Goal: Task Accomplishment & Management: Manage account settings

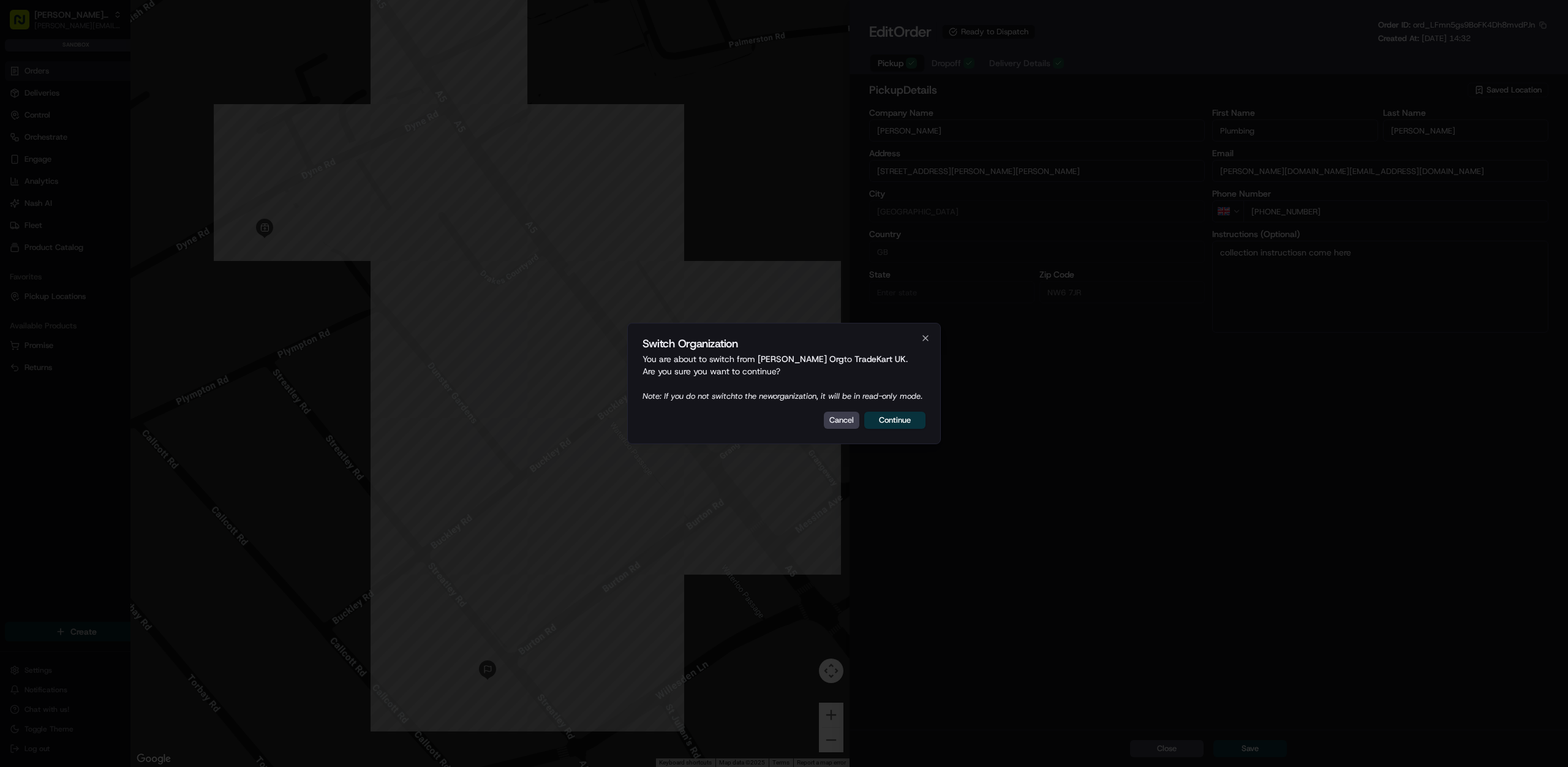
click at [883, 410] on div "Switch Organization You are about to switch from [PERSON_NAME] Org to TradeKart…" at bounding box center [784, 383] width 313 height 121
click at [893, 438] on div "Switch Organization You are about to switch from [PERSON_NAME] Org to TradeKart…" at bounding box center [784, 383] width 313 height 121
click at [898, 422] on button "Continue" at bounding box center [895, 420] width 61 height 18
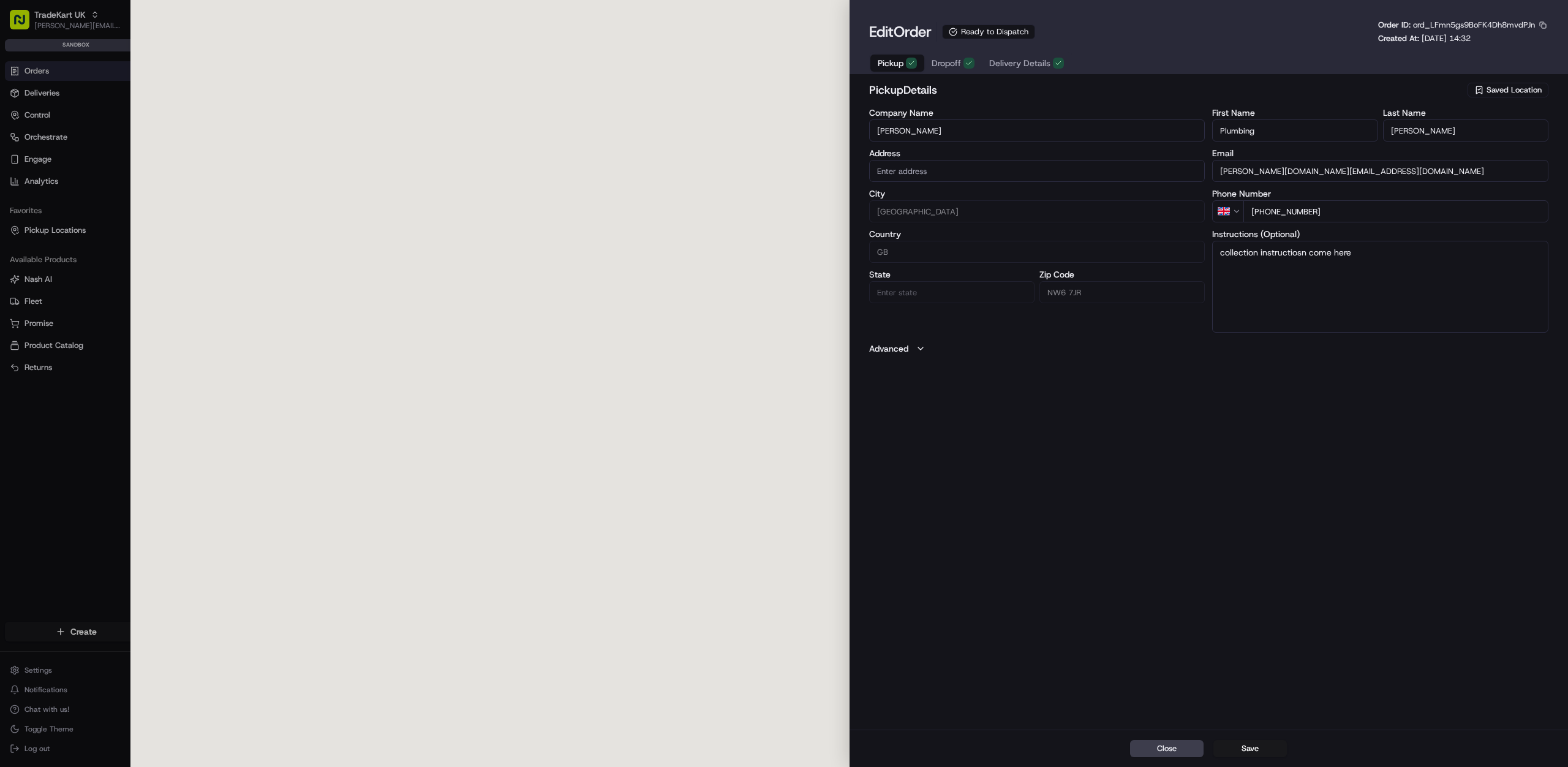
type input "[STREET_ADDRESS][PERSON_NAME][PERSON_NAME]"
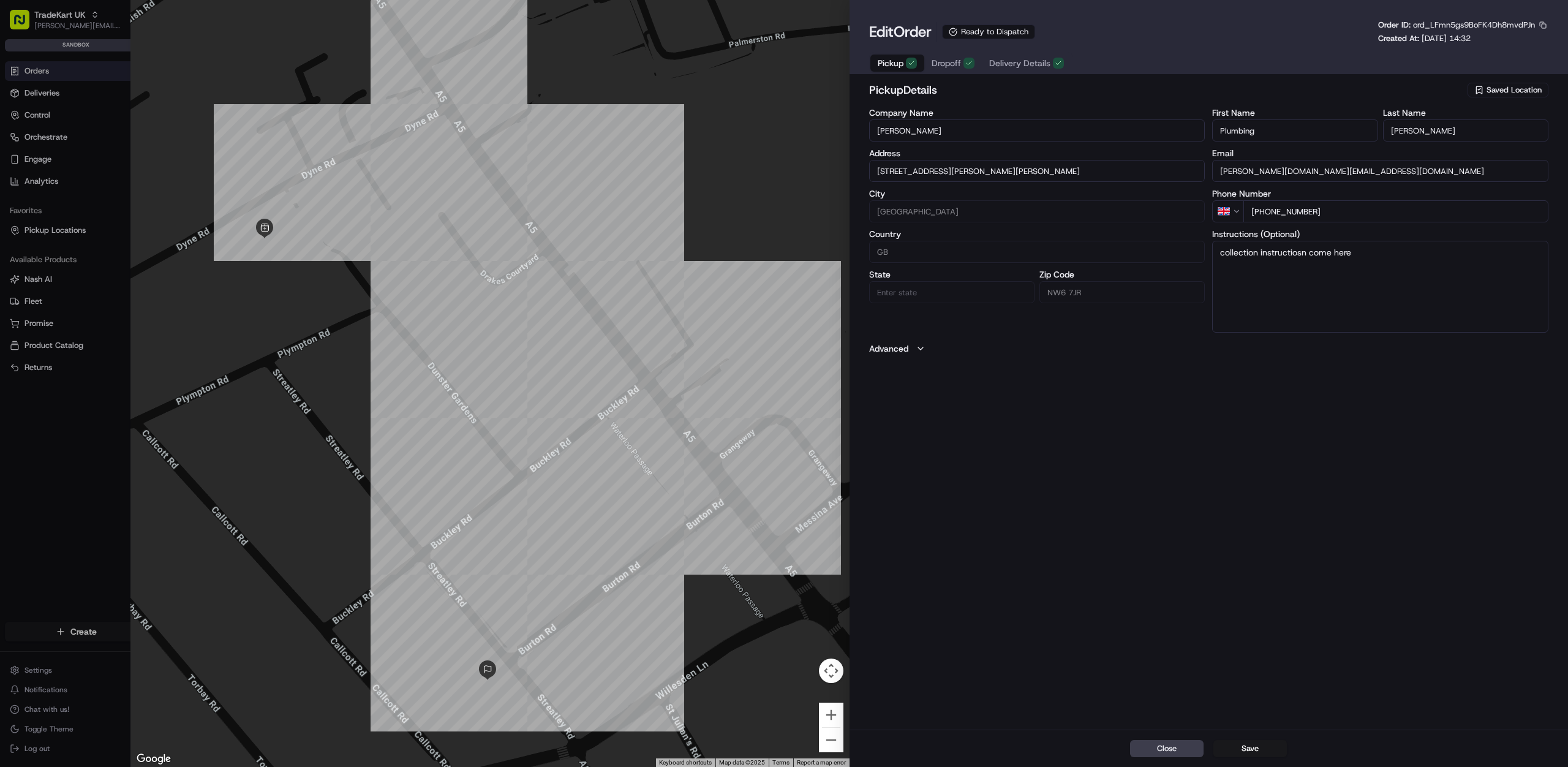
click at [934, 58] on span "Dropoff" at bounding box center [946, 63] width 30 height 12
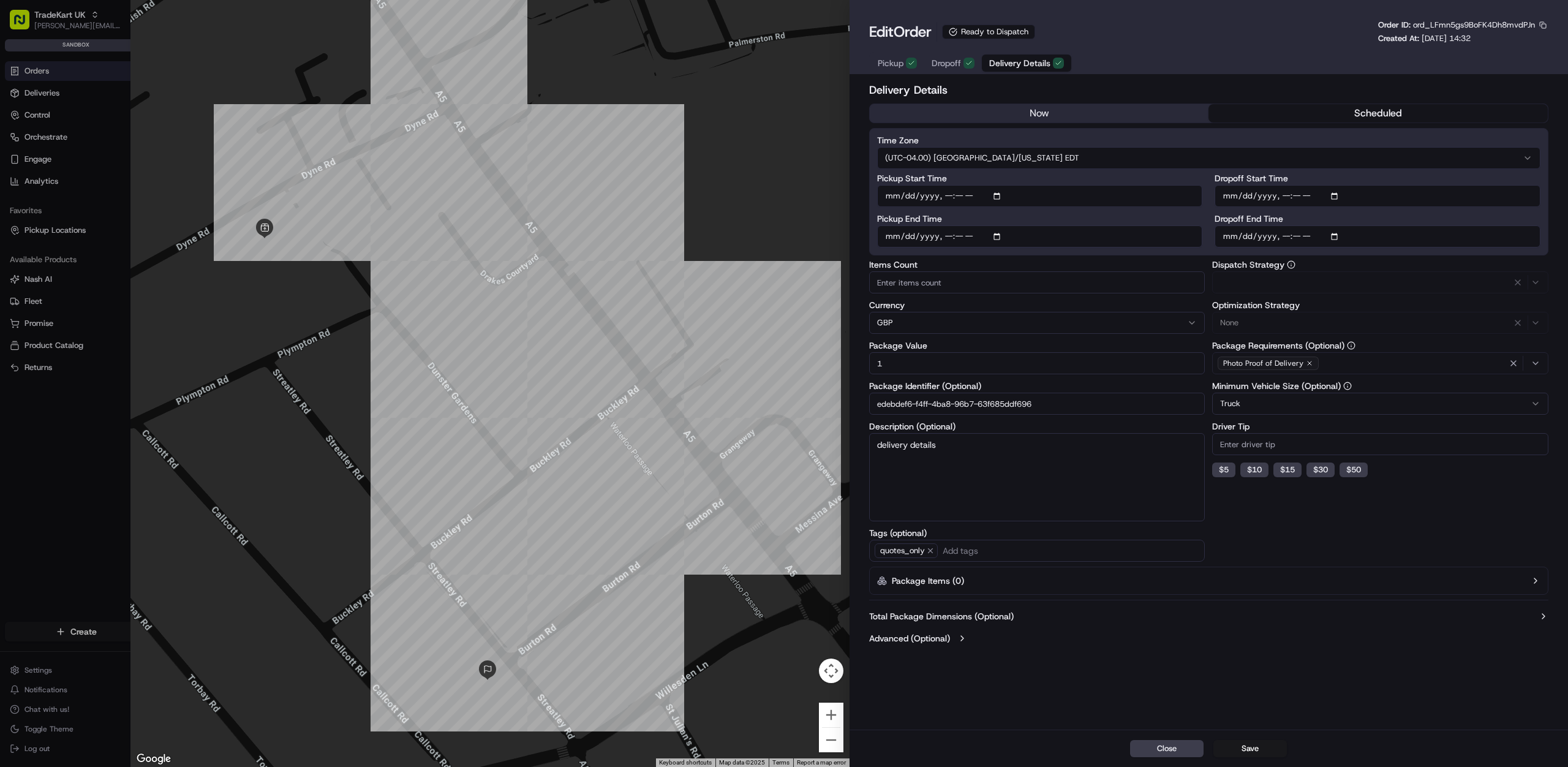
click at [1031, 68] on span "Delivery Details" at bounding box center [1019, 63] width 61 height 12
click at [1433, 399] on button "Truck" at bounding box center [1380, 403] width 336 height 22
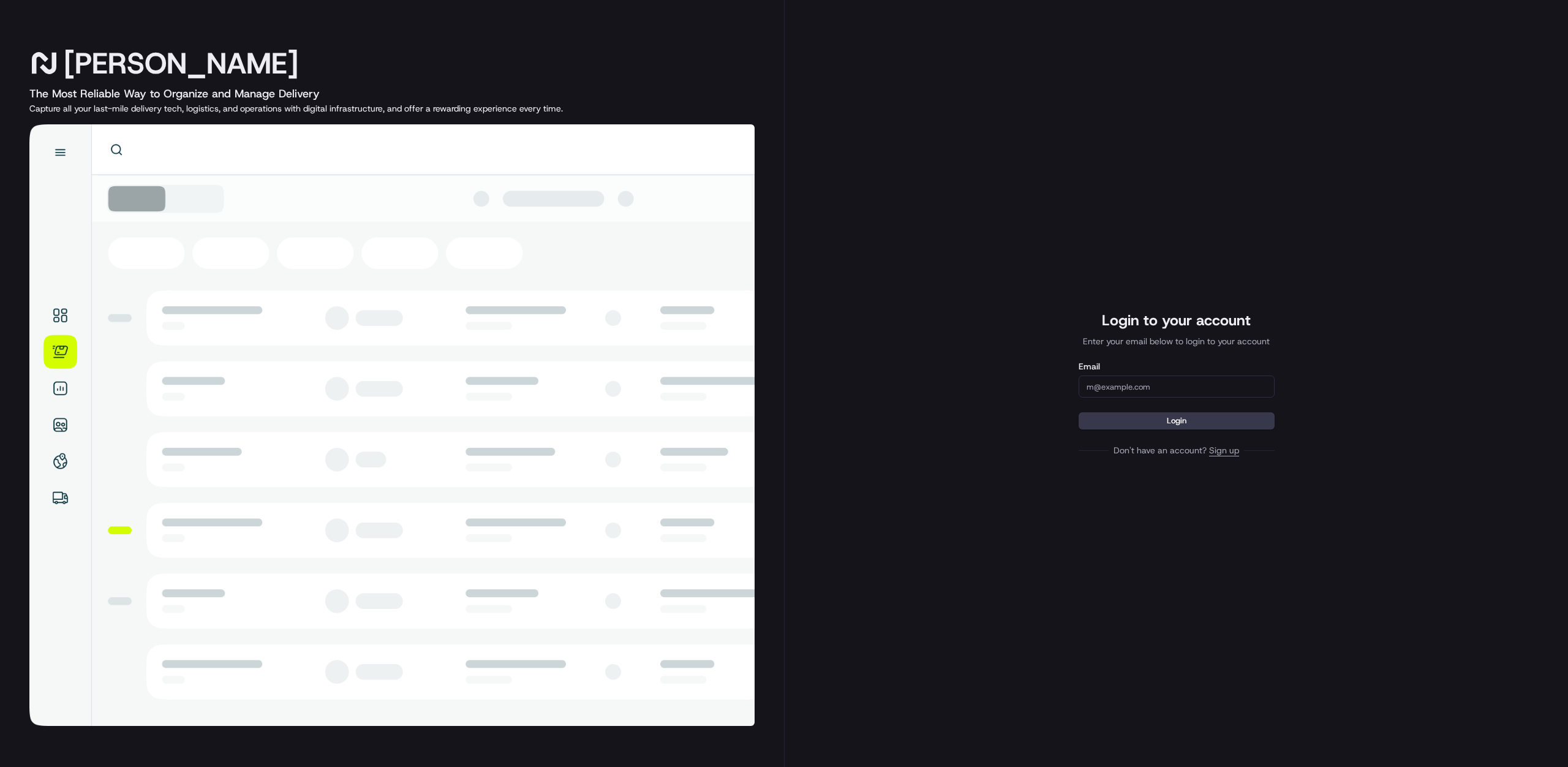
click at [1121, 383] on input "Email" at bounding box center [1177, 386] width 196 height 22
type input "[PERSON_NAME][EMAIL_ADDRESS][DOMAIN_NAME]"
click at [1079, 412] on button "Login" at bounding box center [1177, 421] width 196 height 18
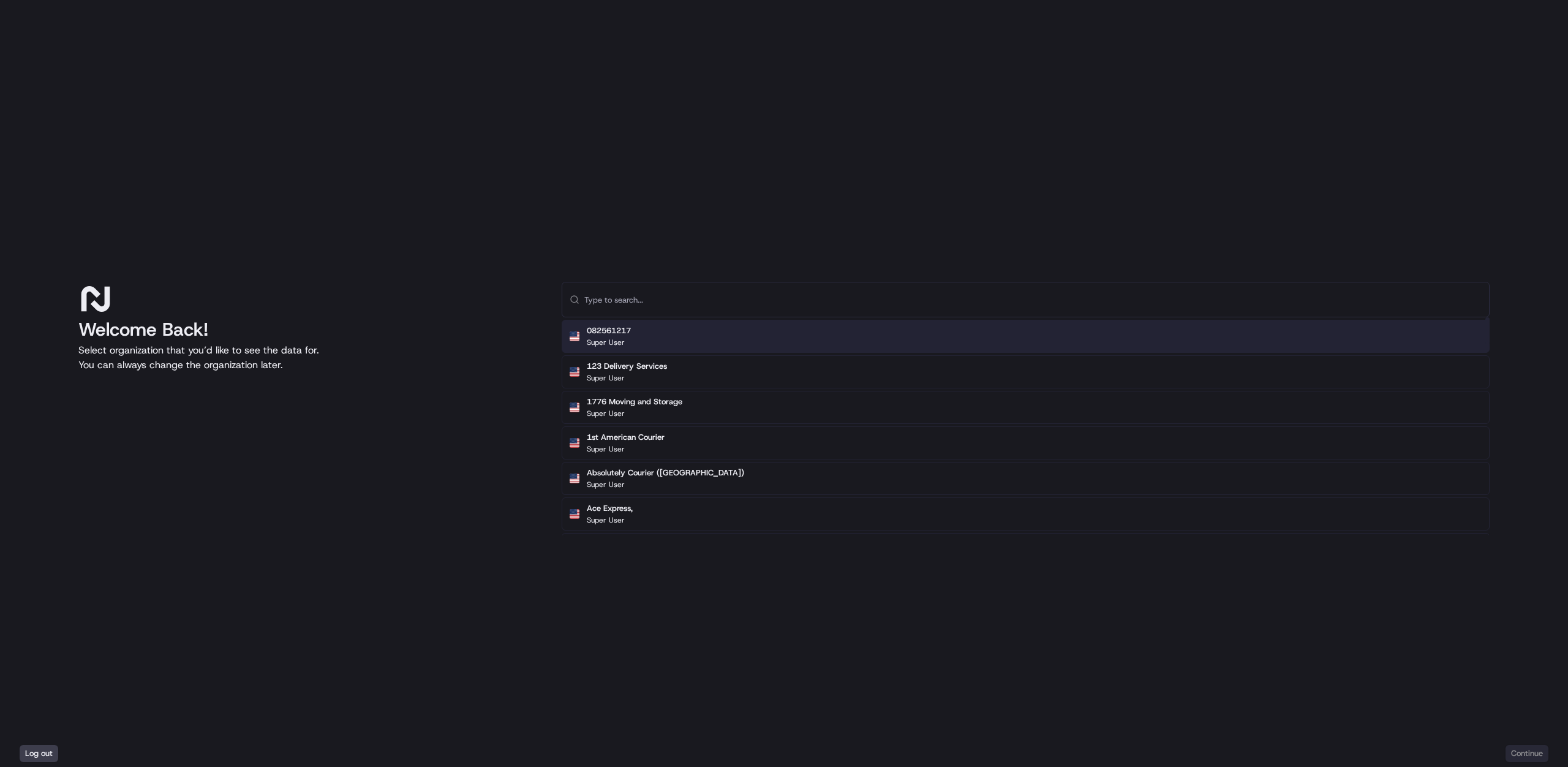
click at [752, 331] on div "082561217 Super User" at bounding box center [1026, 336] width 928 height 33
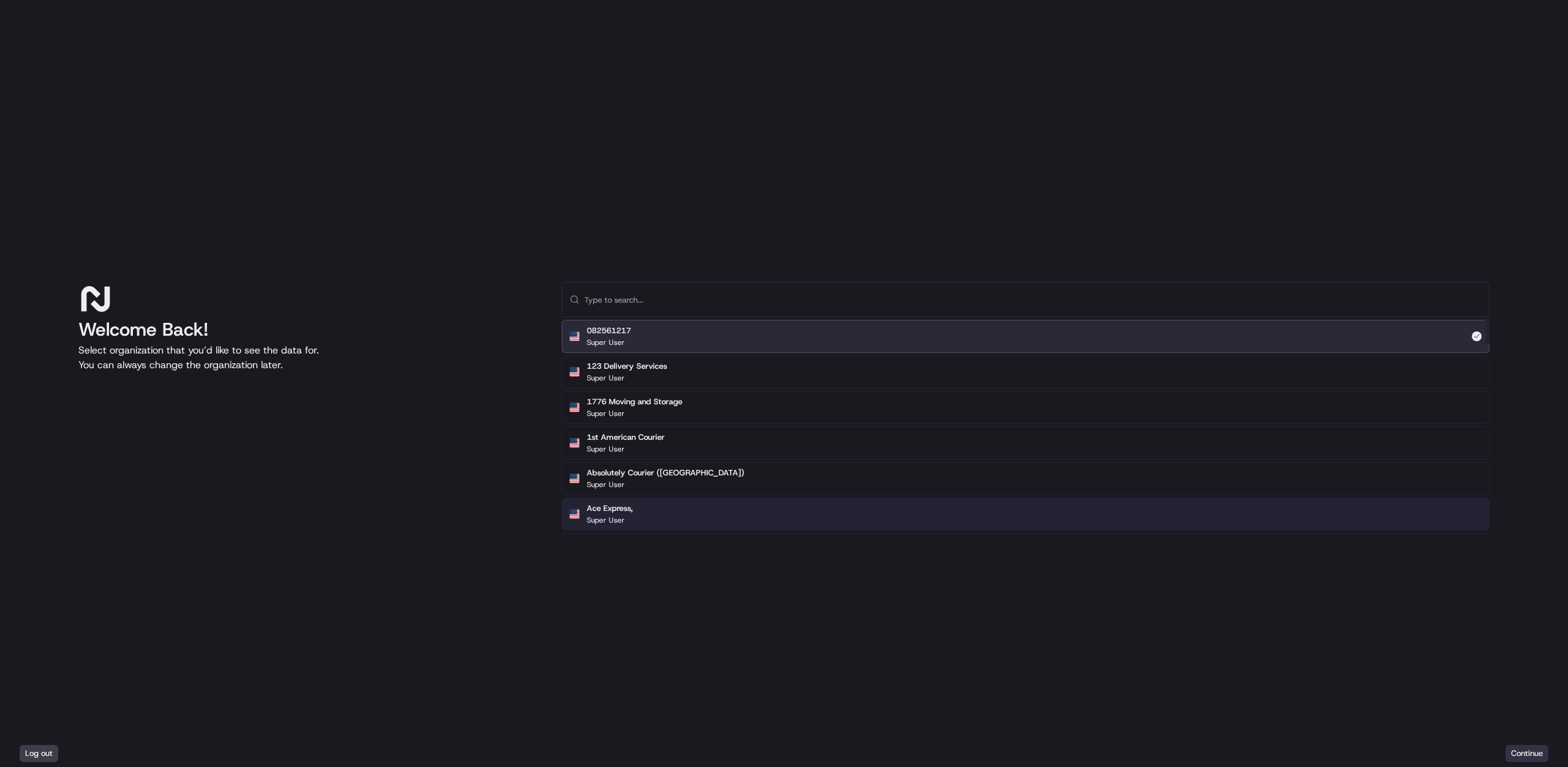
drag, startPoint x: 1528, startPoint y: 732, endPoint x: 1528, endPoint y: 746, distance: 14.0
click at [1528, 734] on div "Welcome Back! Select organization that you’d like to see the data for. You can …" at bounding box center [784, 370] width 1568 height 740
click at [1528, 748] on button "Continue" at bounding box center [1527, 753] width 43 height 18
